Goal: Find specific page/section: Find specific page/section

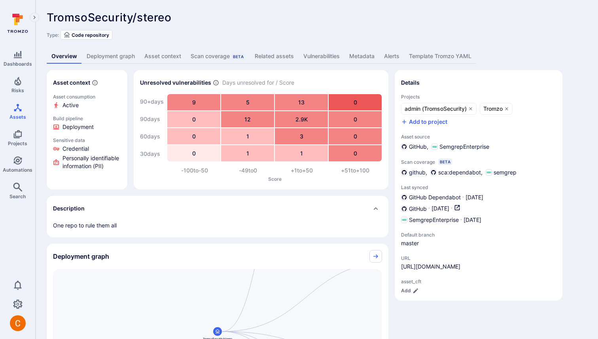
click at [111, 55] on link "Deployment graph" at bounding box center [111, 56] width 58 height 15
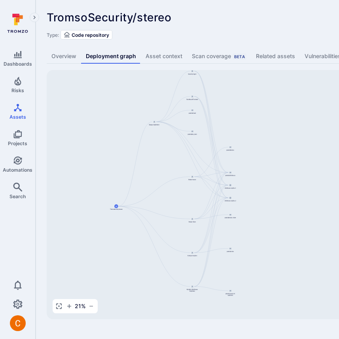
drag, startPoint x: 234, startPoint y: 157, endPoint x: 102, endPoint y: 145, distance: 131.8
click at [102, 145] on div "Django Application TromsoSecurity/stereo Broker Server Broker Client Cube.js An…" at bounding box center [305, 194] width 516 height 249
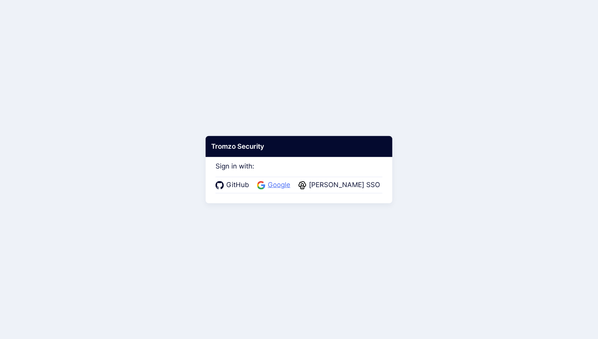
click at [284, 183] on span "Google" at bounding box center [278, 185] width 27 height 10
